Goal: Task Accomplishment & Management: Manage account settings

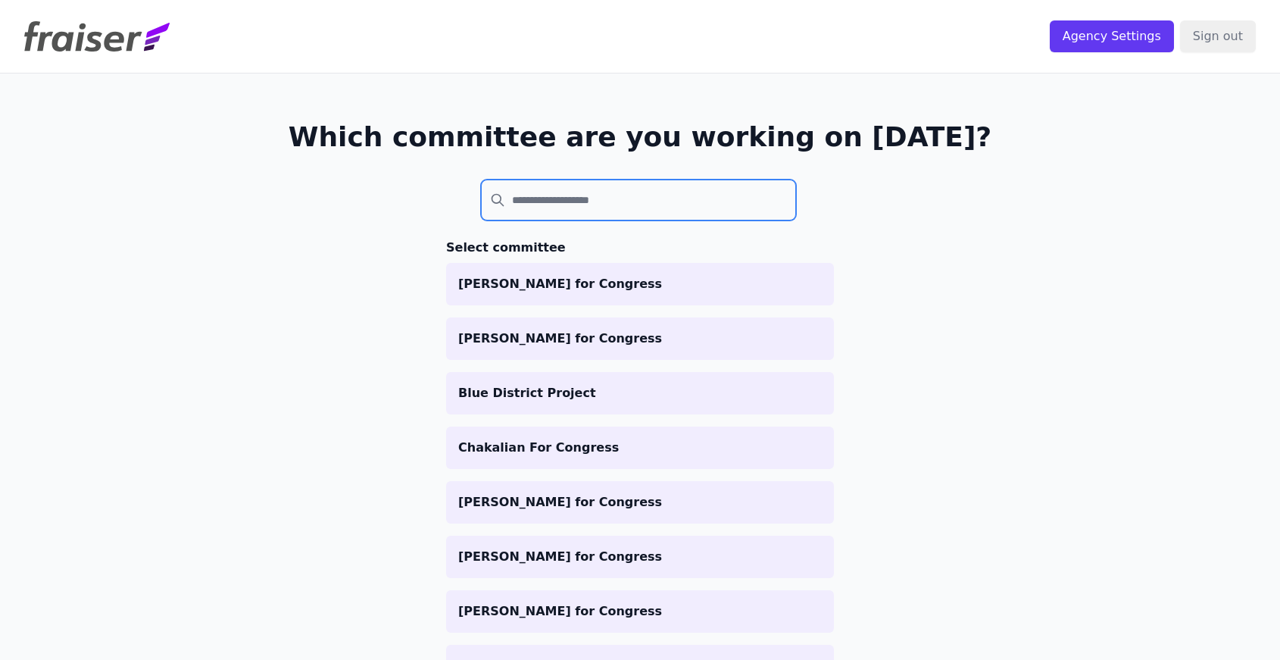
click at [567, 198] on input "search" at bounding box center [638, 200] width 315 height 41
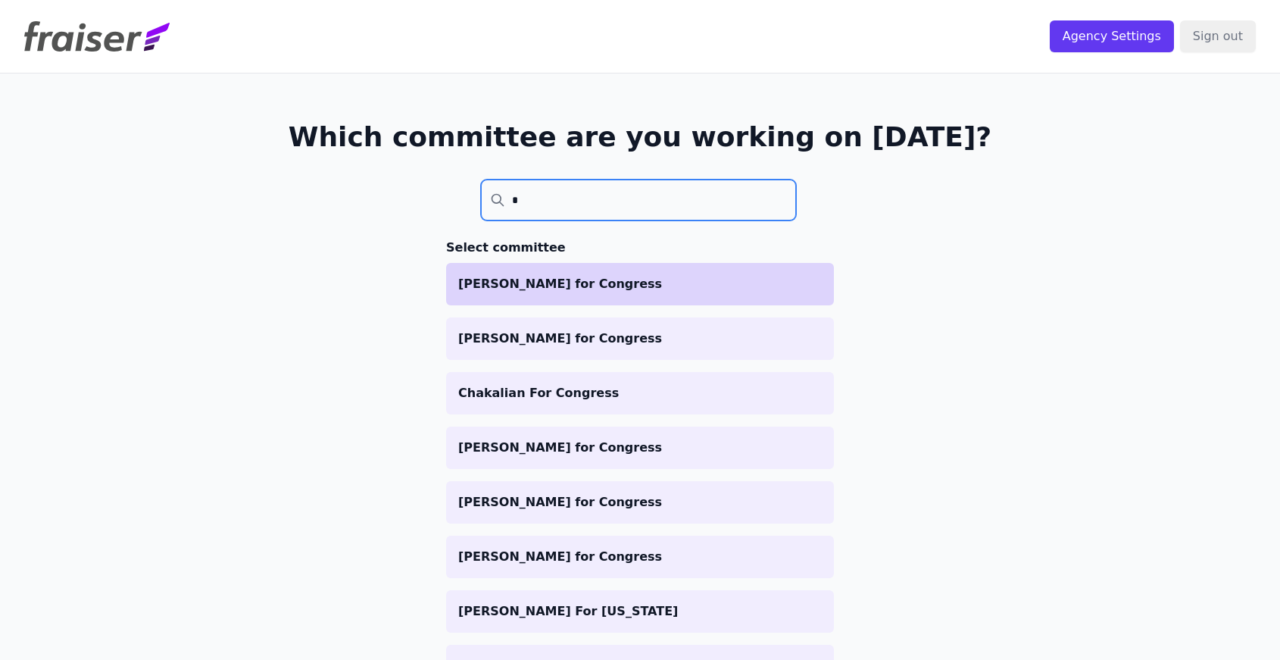
type input "*"
click at [557, 297] on li "[PERSON_NAME] for Congress" at bounding box center [640, 284] width 388 height 42
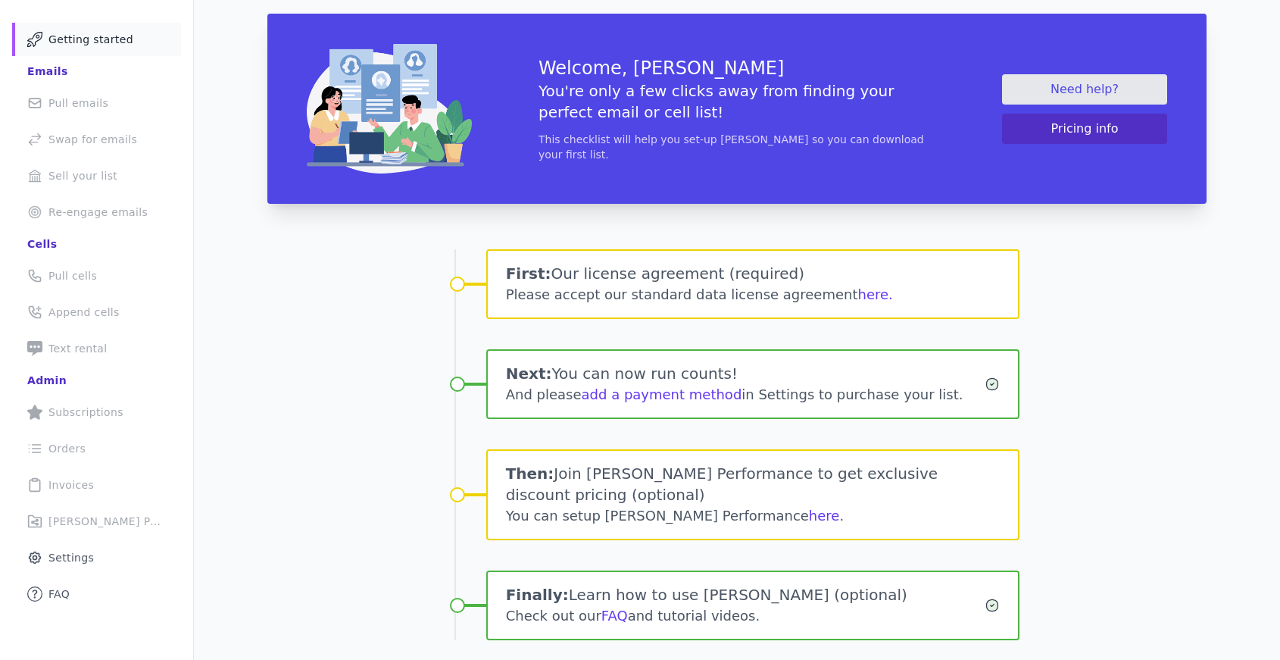
scroll to position [95, 0]
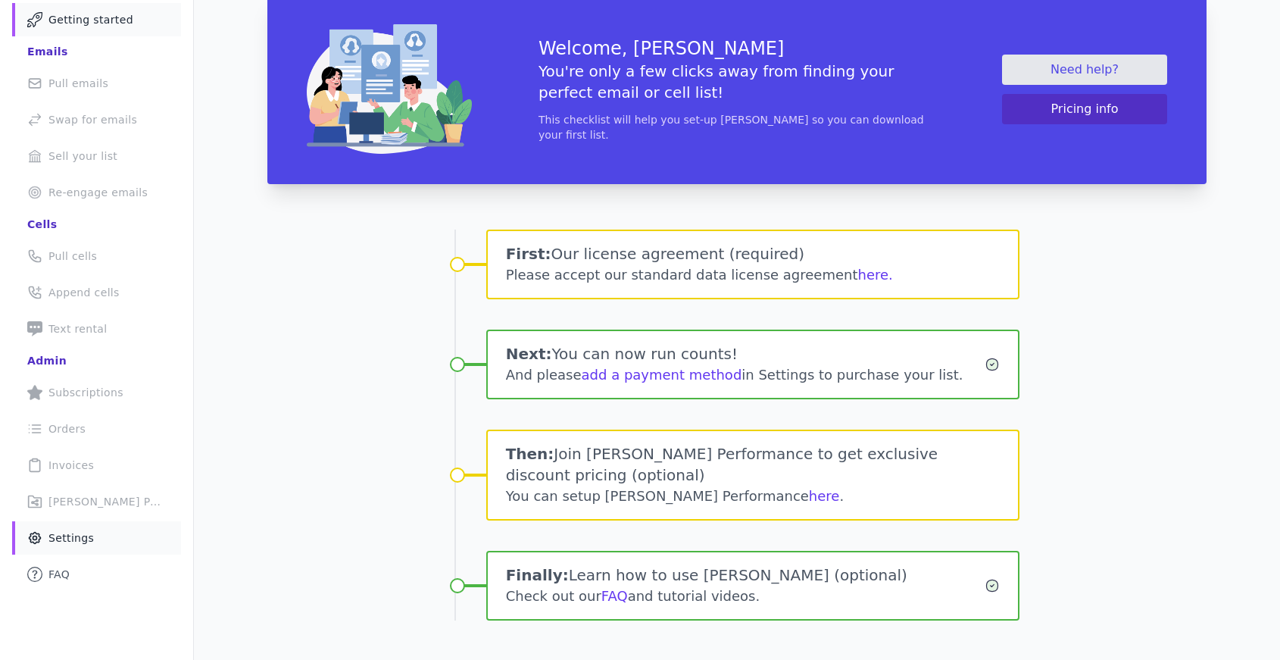
click at [76, 548] on body "Select committee: [PERSON_NAME] for Congress Agency Settings Sign out Mail Icon…" at bounding box center [640, 330] width 1280 height 660
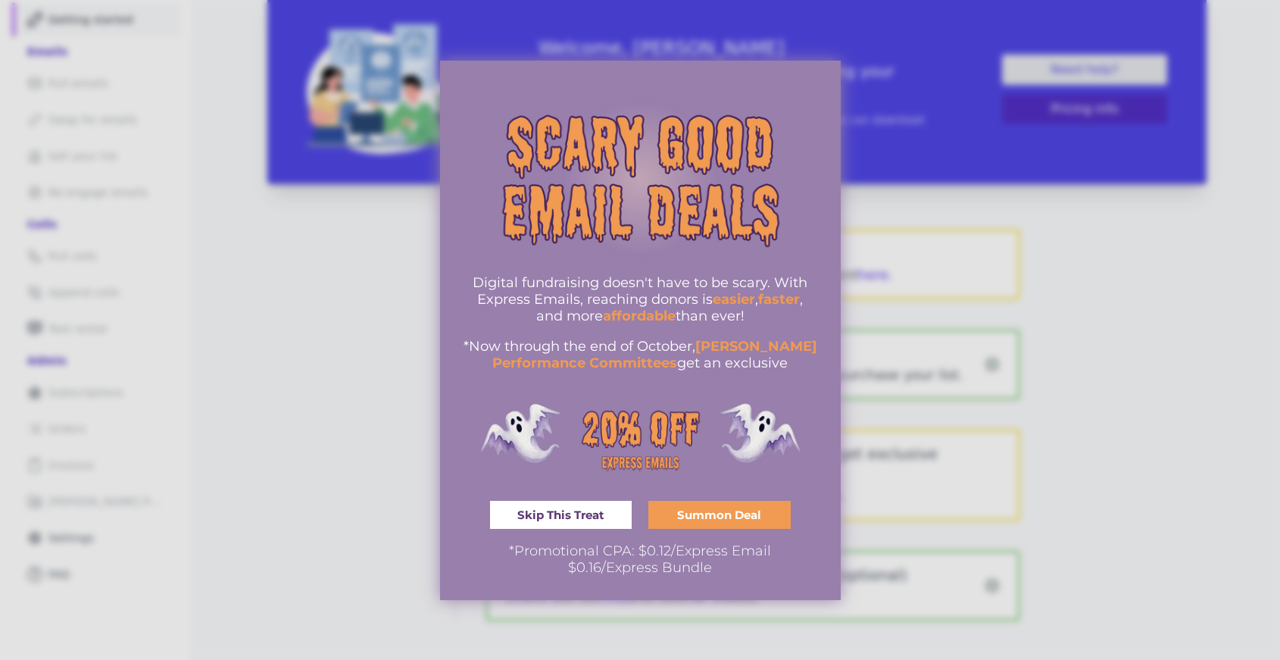
click at [573, 515] on span "Skip This Treat" at bounding box center [560, 514] width 87 height 11
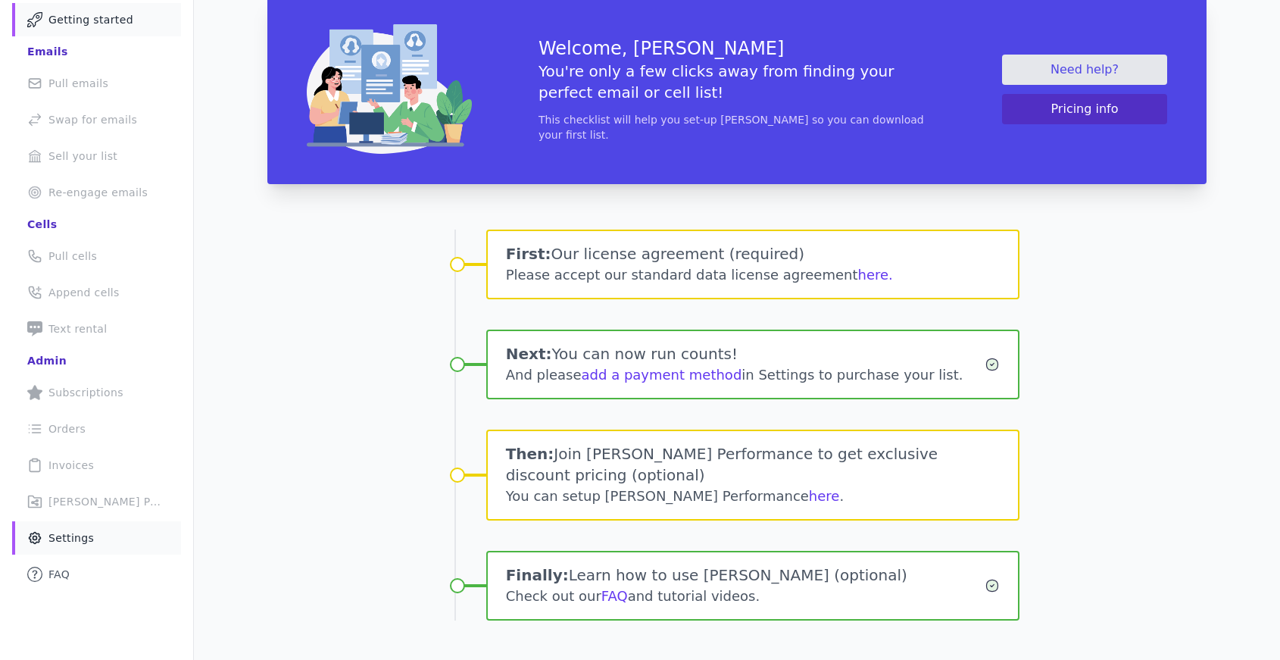
click at [86, 542] on span "Settings" at bounding box center [70, 537] width 45 height 15
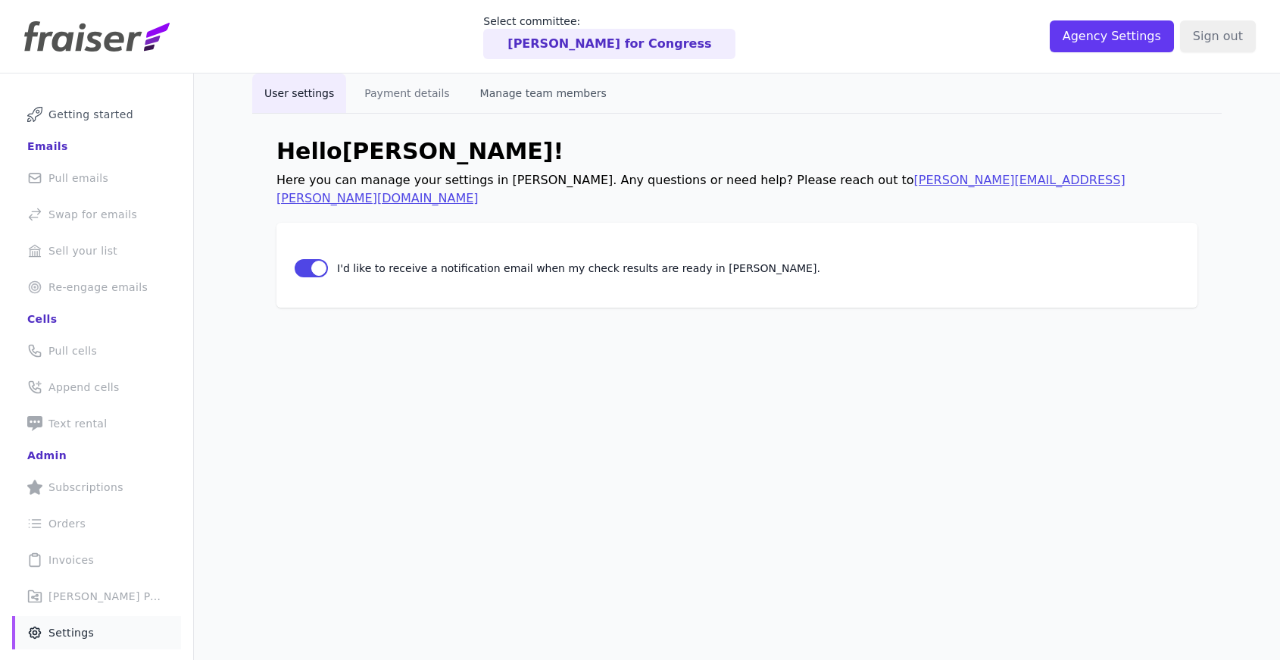
click at [510, 90] on button "Manage team members" at bounding box center [543, 92] width 151 height 39
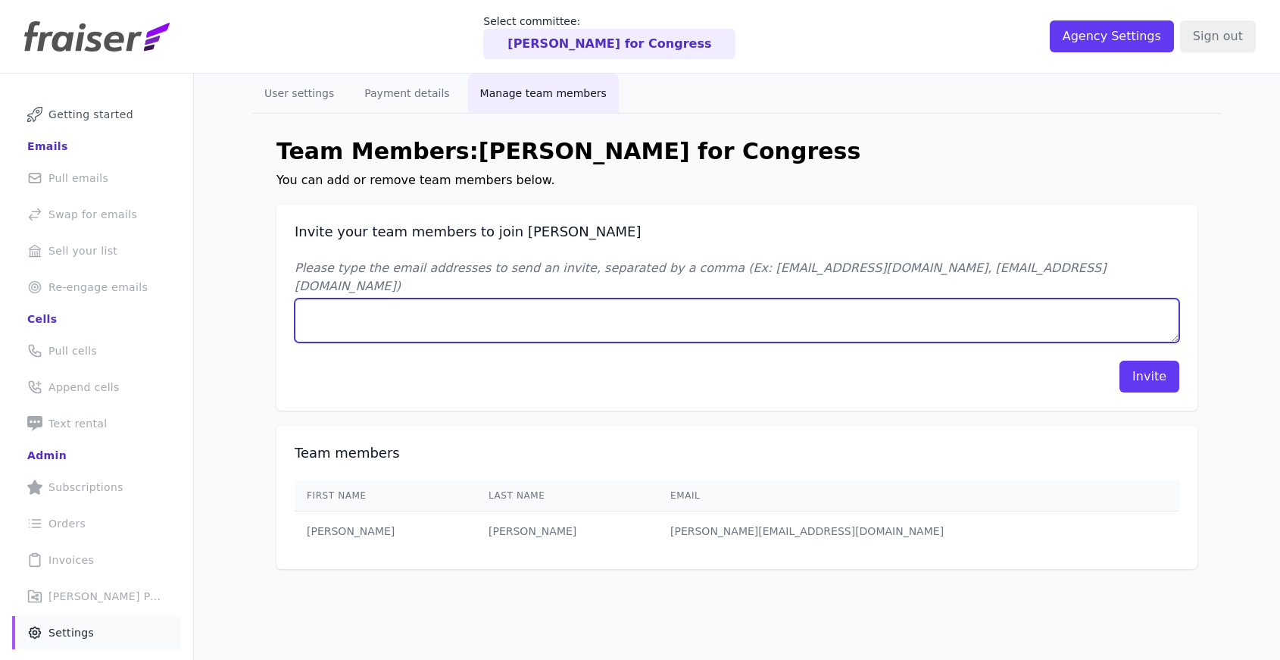
click at [517, 304] on textarea "Please type the email addresses to send an invite, separated by a comma (Ex: jo…" at bounding box center [737, 320] width 885 height 44
type textarea "kevin@momentumcampaigns.com"
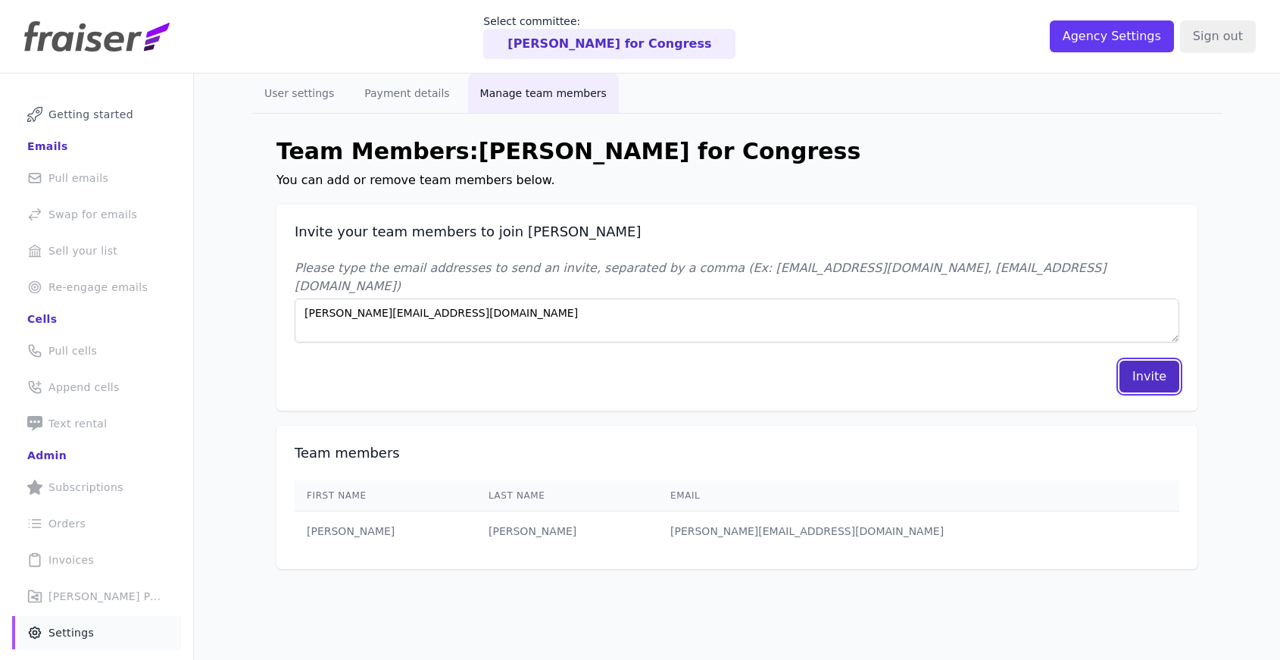
click at [1153, 361] on button "Invite" at bounding box center [1149, 377] width 60 height 32
